Goal: Register for event/course

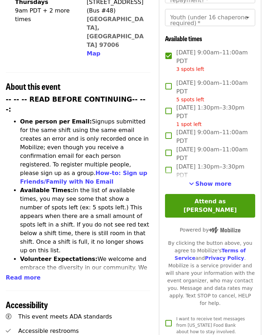
scroll to position [236, 0]
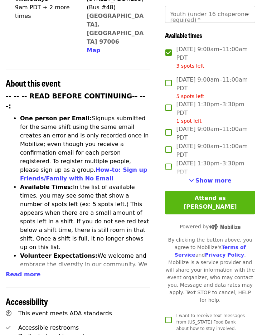
click at [216, 200] on button "Attend as [PERSON_NAME]" at bounding box center [210, 203] width 90 height 24
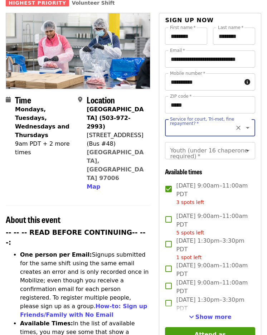
scroll to position [93, 0]
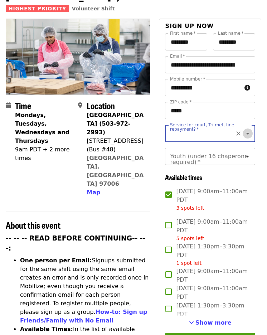
click at [244, 129] on icon "Open" at bounding box center [248, 133] width 9 height 9
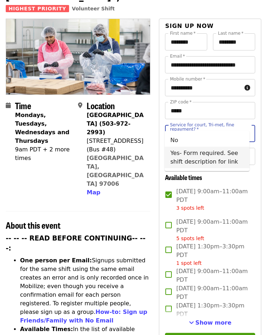
click at [254, 176] on div "**********" at bounding box center [210, 253] width 90 height 441
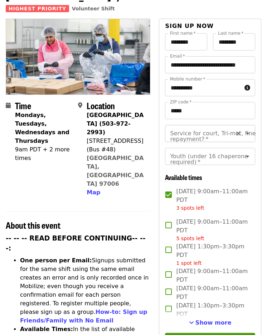
scroll to position [8, 0]
click at [246, 125] on icon "Open" at bounding box center [248, 126] width 4 height 2
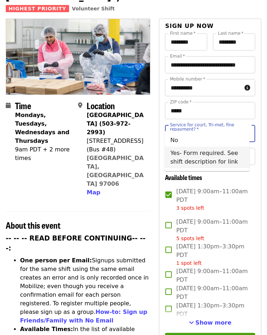
scroll to position [0, 0]
click at [201, 157] on li "Yes- Form required. See shift description for link" at bounding box center [207, 157] width 85 height 21
type input "**********"
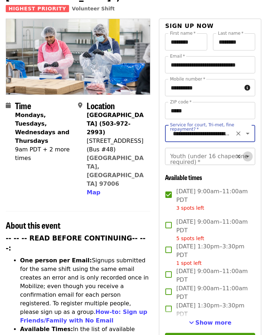
click at [246, 156] on icon "Open" at bounding box center [248, 157] width 4 height 2
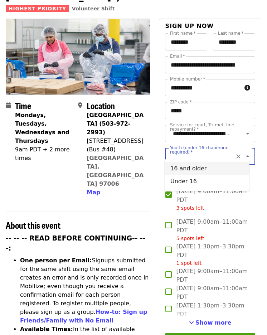
click at [202, 165] on li "16 and older" at bounding box center [207, 168] width 85 height 13
type input "**********"
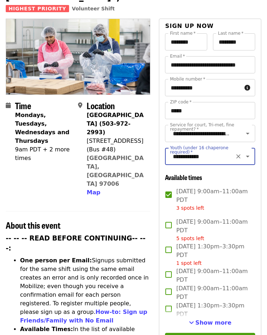
click at [254, 187] on div "[DATE] 9:00am–11:00am PDT 3 spots left" at bounding box center [210, 199] width 90 height 25
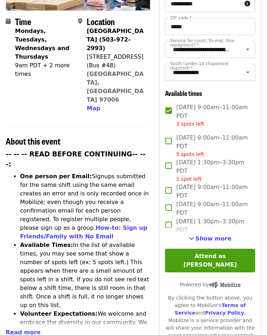
scroll to position [178, 0]
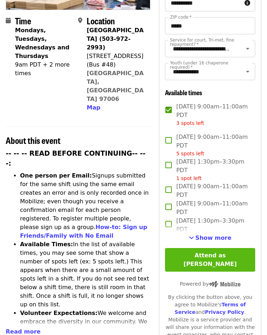
click at [205, 252] on button "Attend as [PERSON_NAME]" at bounding box center [210, 260] width 90 height 24
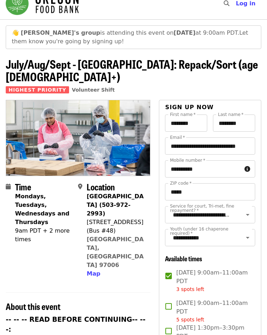
scroll to position [0, 0]
